Goal: Browse casually: Explore the website without a specific task or goal

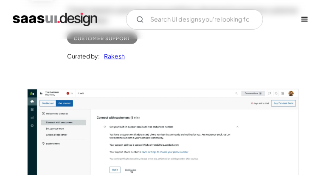
scroll to position [149, 0]
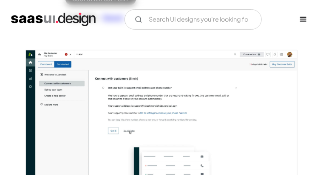
click at [79, 96] on img "open lightbox" at bounding box center [161, 124] width 271 height 146
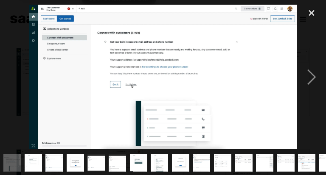
click at [30, 158] on img "show item 2 of 20" at bounding box center [33, 162] width 33 height 17
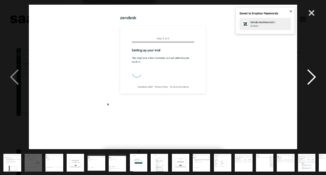
click at [309, 80] on div "next image" at bounding box center [311, 76] width 29 height 147
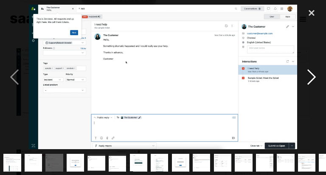
click at [313, 79] on div "next image" at bounding box center [311, 76] width 29 height 147
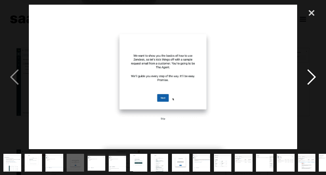
click at [317, 78] on div "next image" at bounding box center [311, 76] width 29 height 147
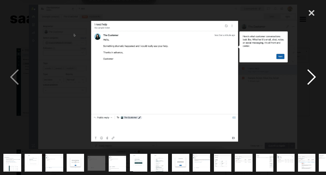
click at [317, 79] on div "next image" at bounding box center [311, 76] width 29 height 147
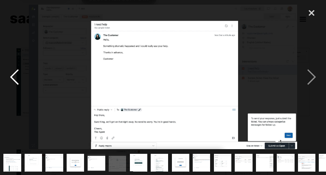
click at [14, 79] on div "previous image" at bounding box center [14, 76] width 29 height 147
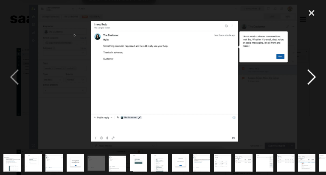
click at [310, 77] on div "next image" at bounding box center [311, 76] width 29 height 147
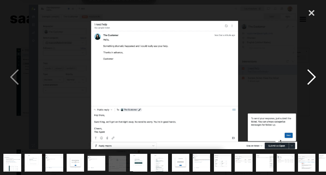
click at [314, 81] on div "next image" at bounding box center [311, 76] width 29 height 147
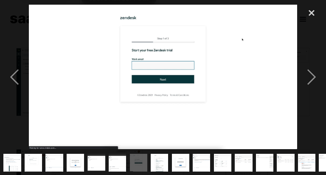
drag, startPoint x: 194, startPoint y: 60, endPoint x: 130, endPoint y: 90, distance: 71.0
click at [130, 90] on img at bounding box center [163, 77] width 268 height 145
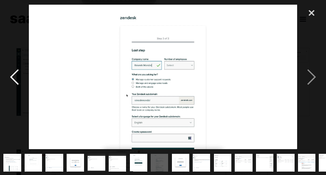
click at [14, 64] on div "previous image" at bounding box center [14, 76] width 29 height 147
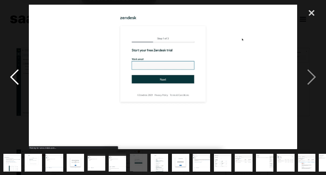
click at [14, 64] on div "previous image" at bounding box center [14, 76] width 29 height 147
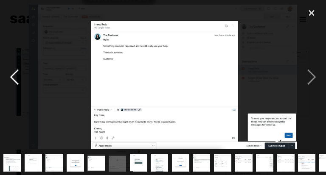
click at [14, 64] on div "previous image" at bounding box center [14, 76] width 29 height 147
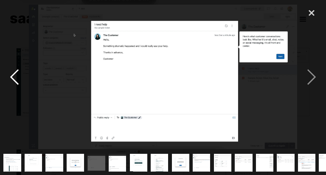
click at [14, 64] on div "previous image" at bounding box center [14, 76] width 29 height 147
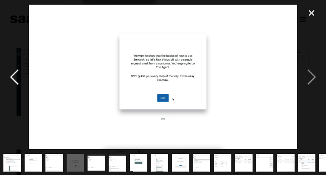
click at [14, 64] on div "previous image" at bounding box center [14, 76] width 29 height 147
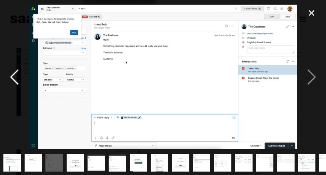
click at [14, 64] on div "previous image" at bounding box center [14, 76] width 29 height 147
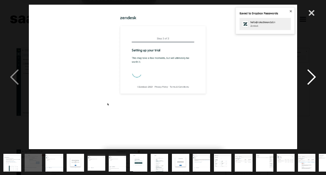
click at [309, 70] on div "next image" at bounding box center [311, 76] width 29 height 147
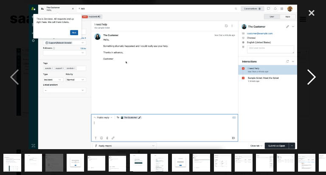
click at [309, 70] on div "next image" at bounding box center [311, 76] width 29 height 147
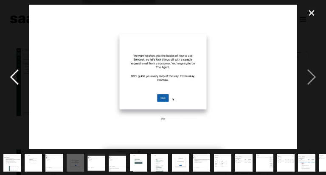
click at [21, 75] on div "previous image" at bounding box center [14, 76] width 29 height 147
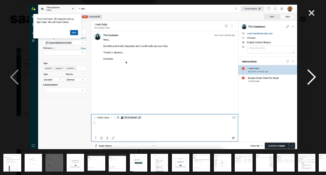
click at [310, 80] on div "next image" at bounding box center [311, 76] width 29 height 147
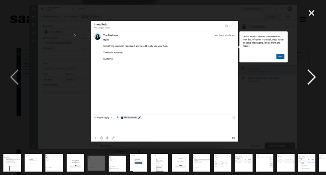
click at [310, 82] on div "next image" at bounding box center [311, 76] width 29 height 147
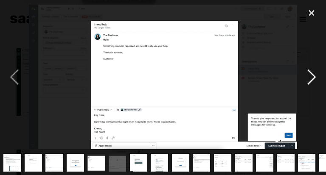
click at [314, 81] on div "next image" at bounding box center [311, 76] width 29 height 147
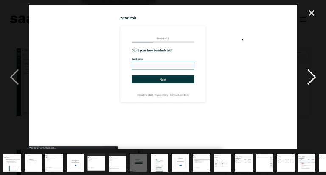
click at [314, 81] on div "next image" at bounding box center [311, 76] width 29 height 147
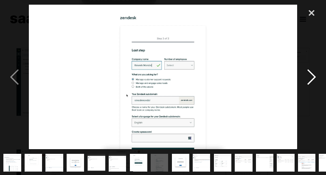
click at [317, 79] on div "next image" at bounding box center [311, 76] width 29 height 147
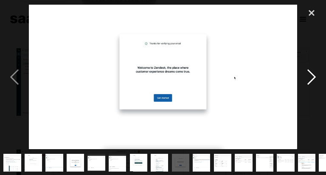
click at [315, 79] on div "next image" at bounding box center [311, 76] width 29 height 147
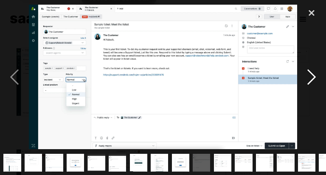
click at [314, 76] on div "next image" at bounding box center [311, 76] width 29 height 147
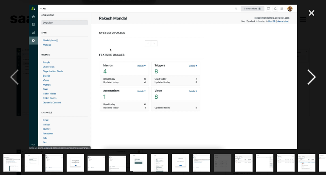
click at [312, 77] on div "next image" at bounding box center [311, 76] width 29 height 147
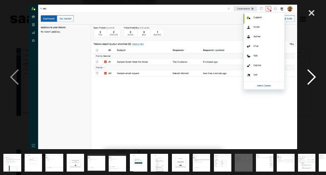
click at [312, 72] on div "next image" at bounding box center [311, 76] width 29 height 147
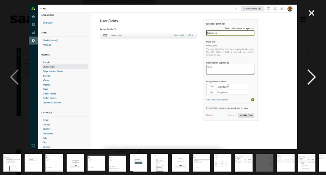
click at [310, 76] on div "next image" at bounding box center [311, 76] width 29 height 147
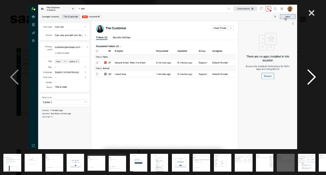
click at [307, 81] on div "next image" at bounding box center [311, 76] width 29 height 147
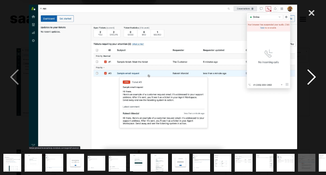
click at [313, 73] on div "next image" at bounding box center [311, 76] width 29 height 147
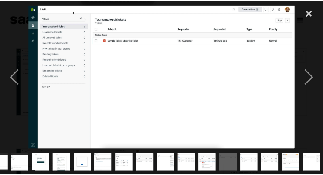
scroll to position [0, 98]
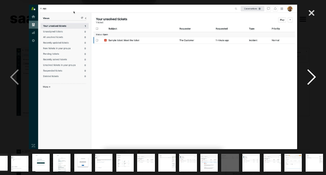
click at [312, 73] on div "next image" at bounding box center [311, 76] width 29 height 147
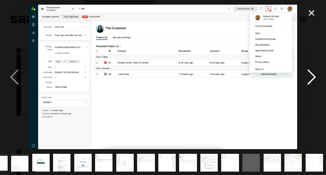
click at [307, 75] on div "next image" at bounding box center [311, 76] width 29 height 147
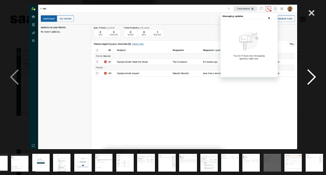
click at [310, 81] on div "next image" at bounding box center [311, 76] width 29 height 147
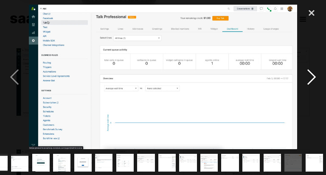
click at [309, 73] on div "next image" at bounding box center [311, 76] width 29 height 147
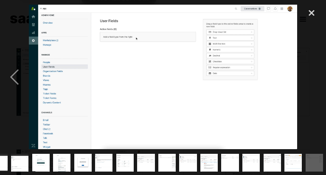
drag, startPoint x: 307, startPoint y: 84, endPoint x: 308, endPoint y: 74, distance: 10.2
click at [308, 74] on div "next image" at bounding box center [311, 76] width 29 height 147
click at [313, 11] on div "close lightbox" at bounding box center [311, 12] width 29 height 19
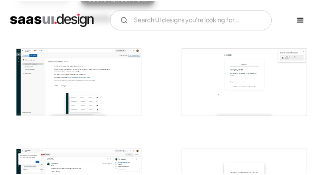
scroll to position [0, 0]
